Goal: Entertainment & Leisure: Consume media (video, audio)

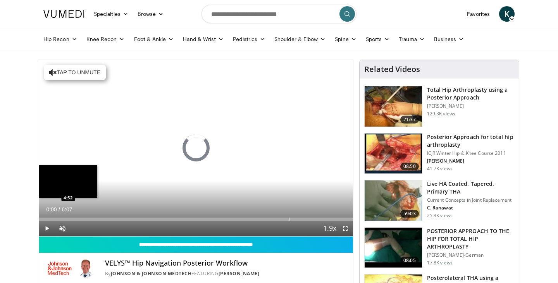
click at [288, 220] on div "Progress Bar" at bounding box center [288, 219] width 1 height 3
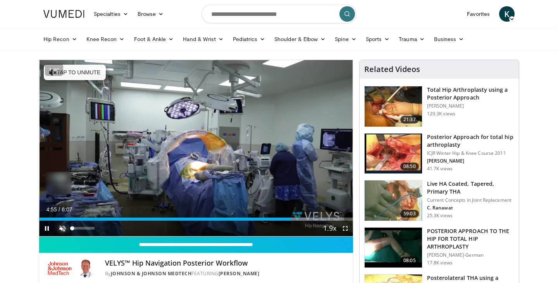
click at [63, 227] on span "Video Player" at bounding box center [62, 228] width 15 height 15
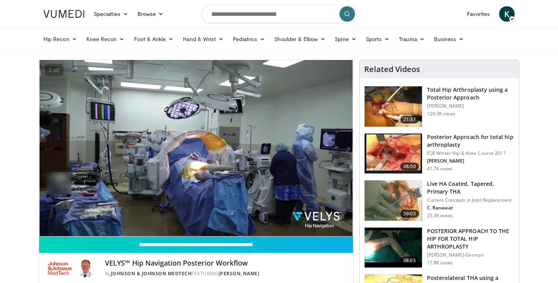
click at [55, 221] on button "Mute" at bounding box center [62, 228] width 15 height 15
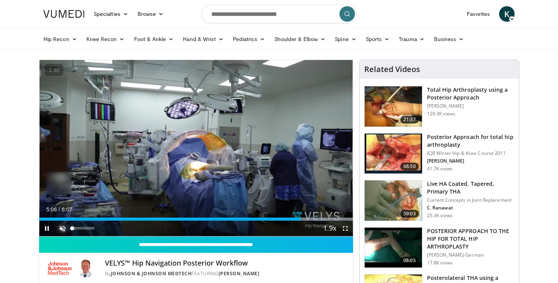
click at [55, 221] on button "Unmute" at bounding box center [62, 228] width 15 height 15
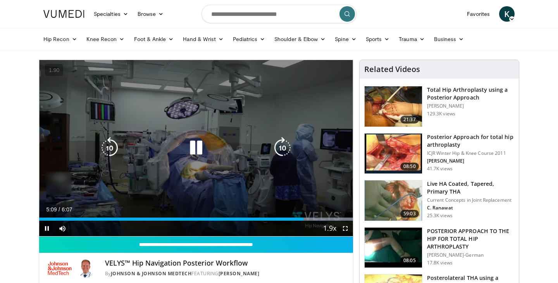
click at [123, 154] on div "Video Player" at bounding box center [196, 147] width 188 height 15
click at [201, 154] on icon "Video Player" at bounding box center [196, 148] width 22 height 22
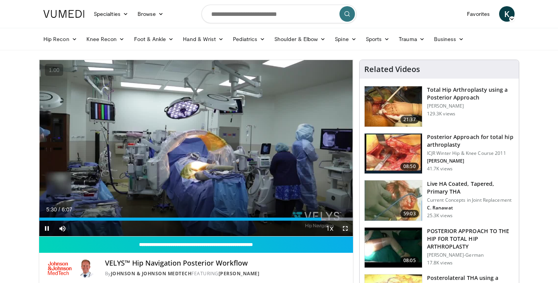
click at [346, 229] on span "Video Player" at bounding box center [344, 228] width 15 height 15
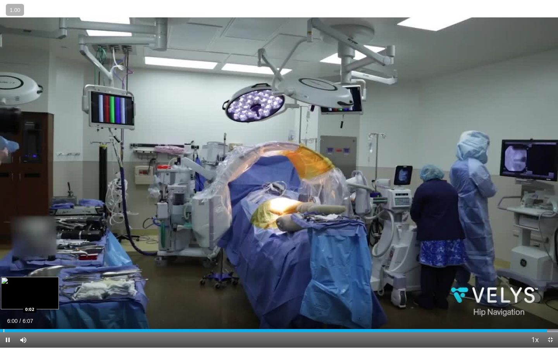
click at [3, 283] on div "Loaded : 100.00% 6:00 0:02" at bounding box center [279, 328] width 558 height 7
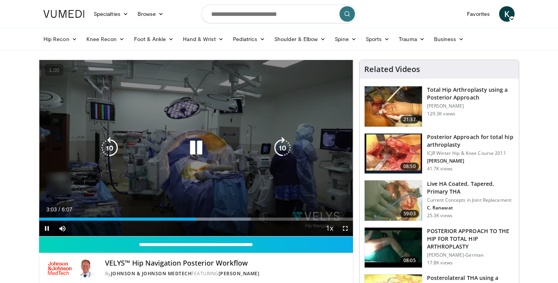
click at [199, 153] on icon "Video Player" at bounding box center [196, 148] width 22 height 22
